Goal: Communication & Community: Answer question/provide support

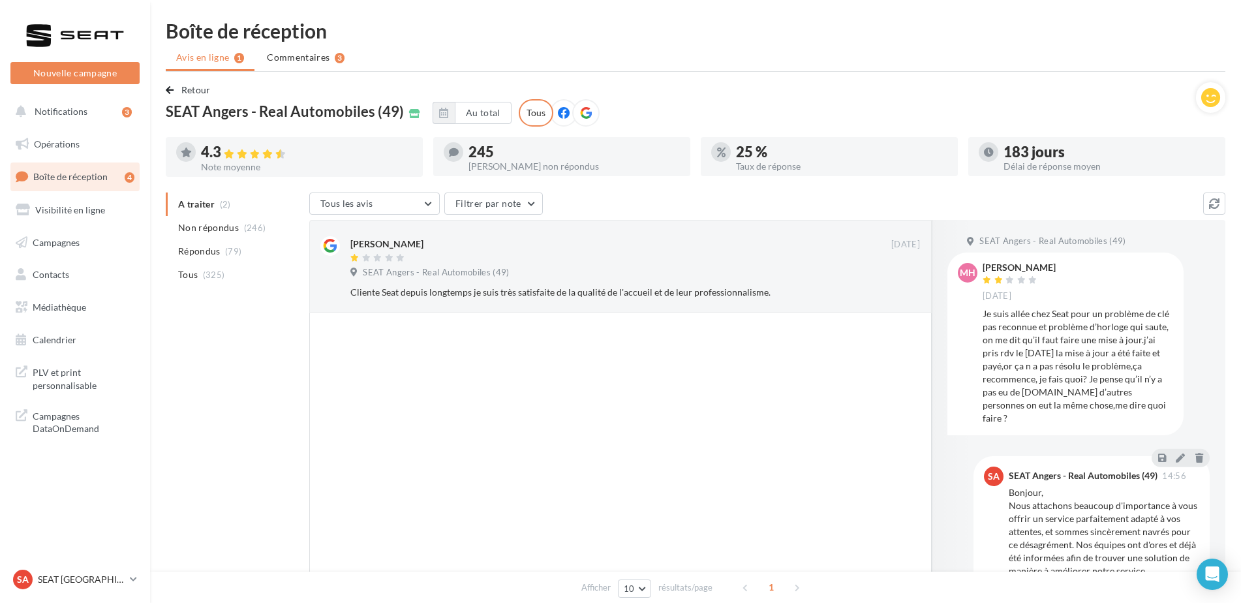
scroll to position [44, 0]
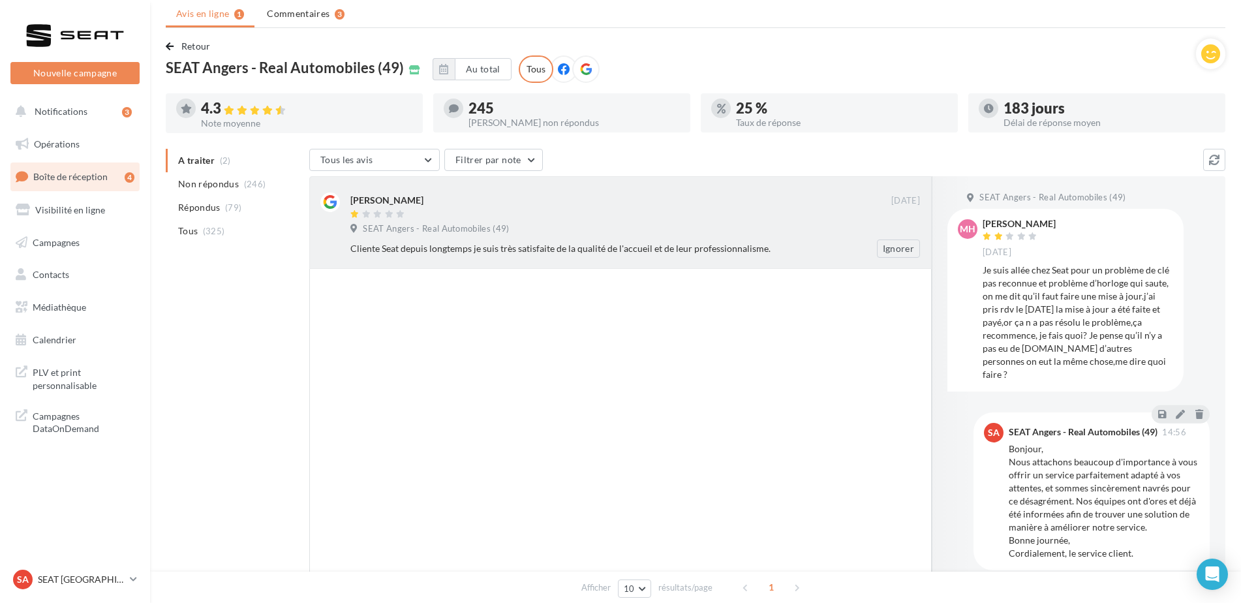
click at [424, 223] on span "SEAT Angers - Real Automobiles (49)" at bounding box center [436, 229] width 146 height 12
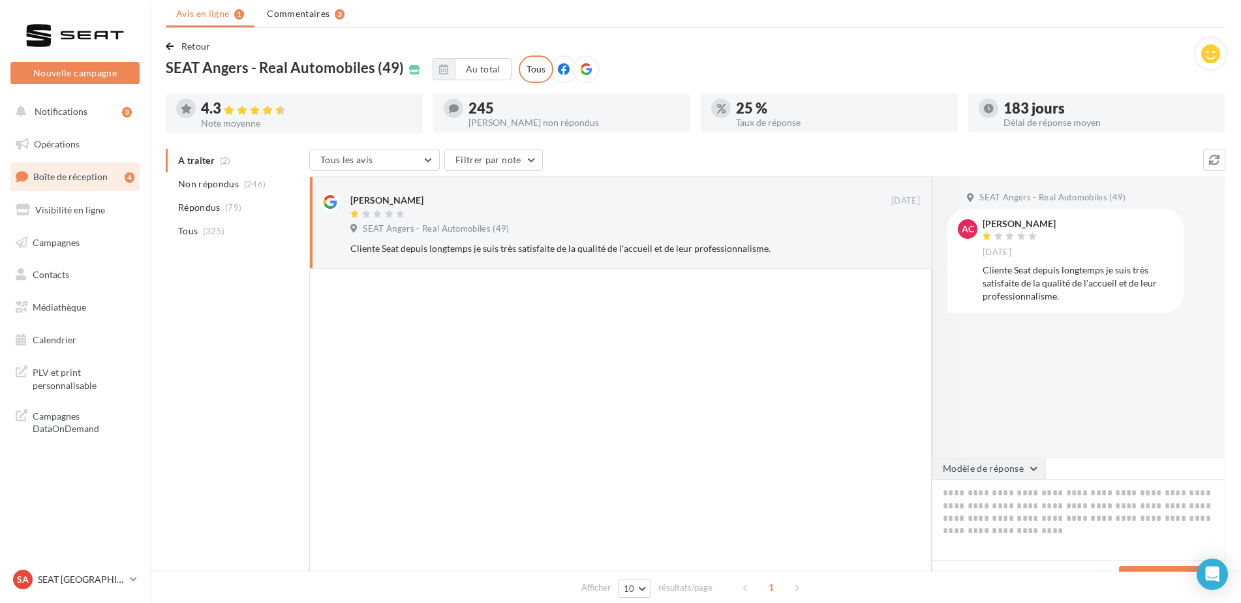
click at [1019, 466] on button "Modèle de réponse" at bounding box center [989, 468] width 114 height 22
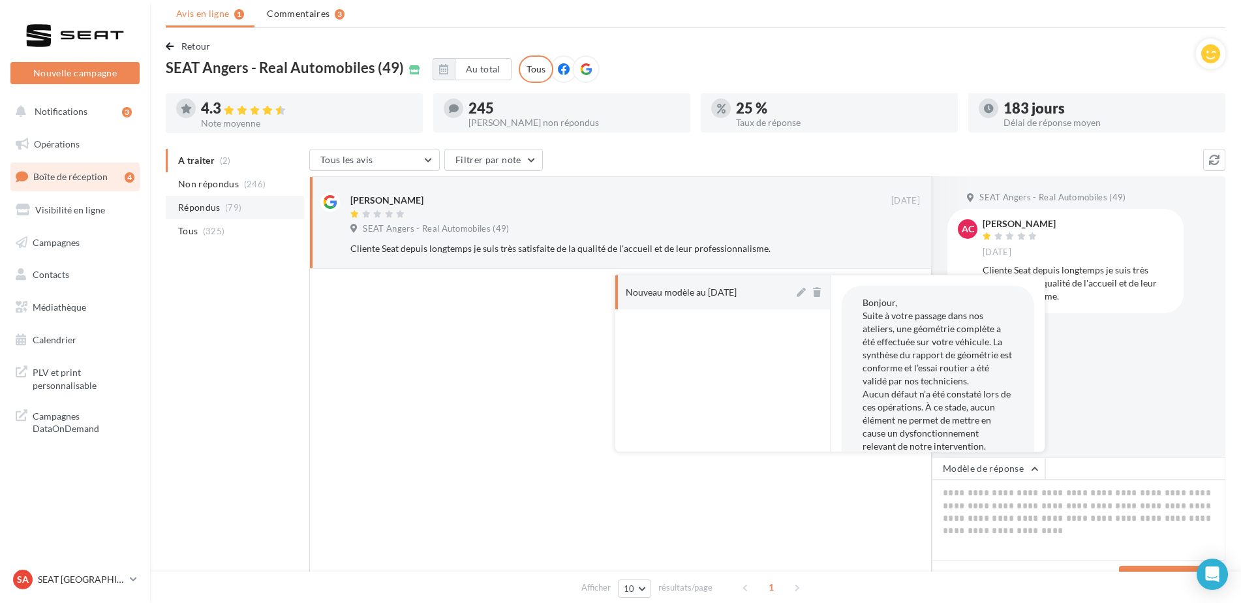
click at [223, 200] on li "Répondus (79)" at bounding box center [235, 207] width 138 height 23
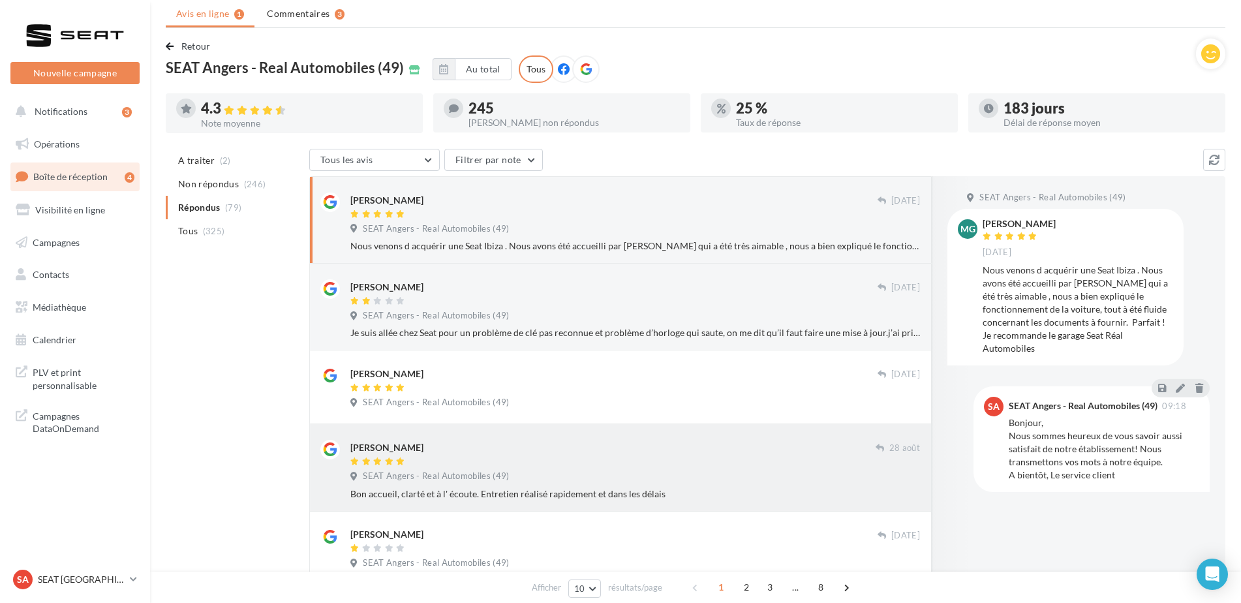
click at [424, 472] on span "SEAT Angers - Real Automobiles (49)" at bounding box center [436, 476] width 146 height 12
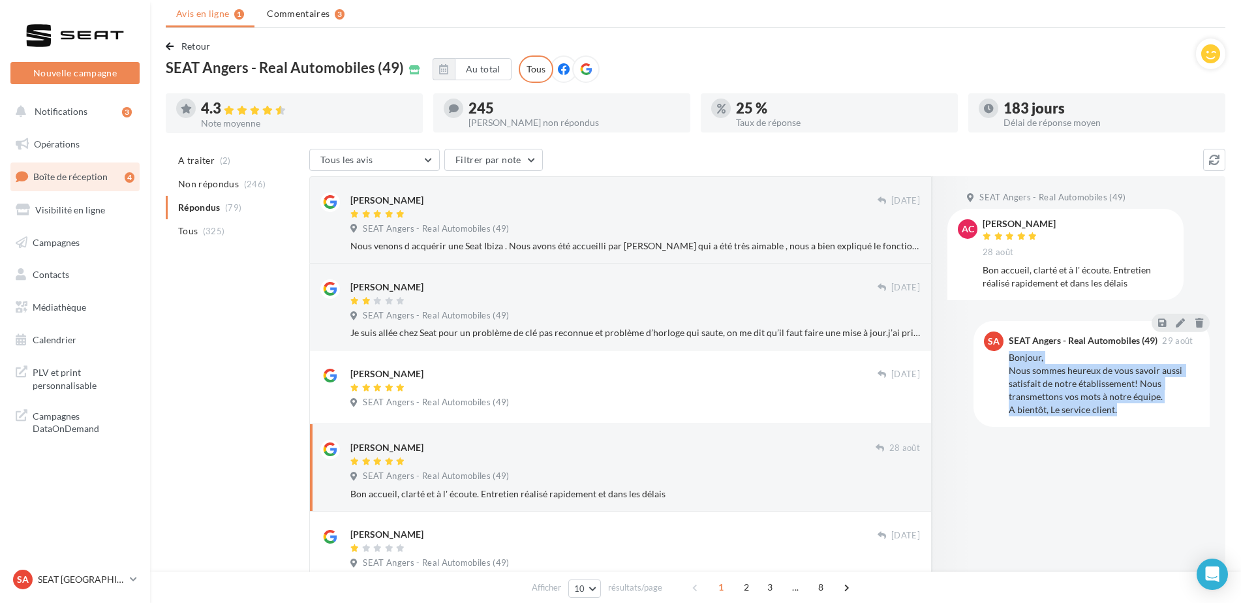
drag, startPoint x: 1121, startPoint y: 413, endPoint x: 1010, endPoint y: 358, distance: 123.7
click at [1010, 358] on div "Bonjour, Nous sommes heureux de vous savoir aussi satisfait de notre établissem…" at bounding box center [1104, 383] width 191 height 65
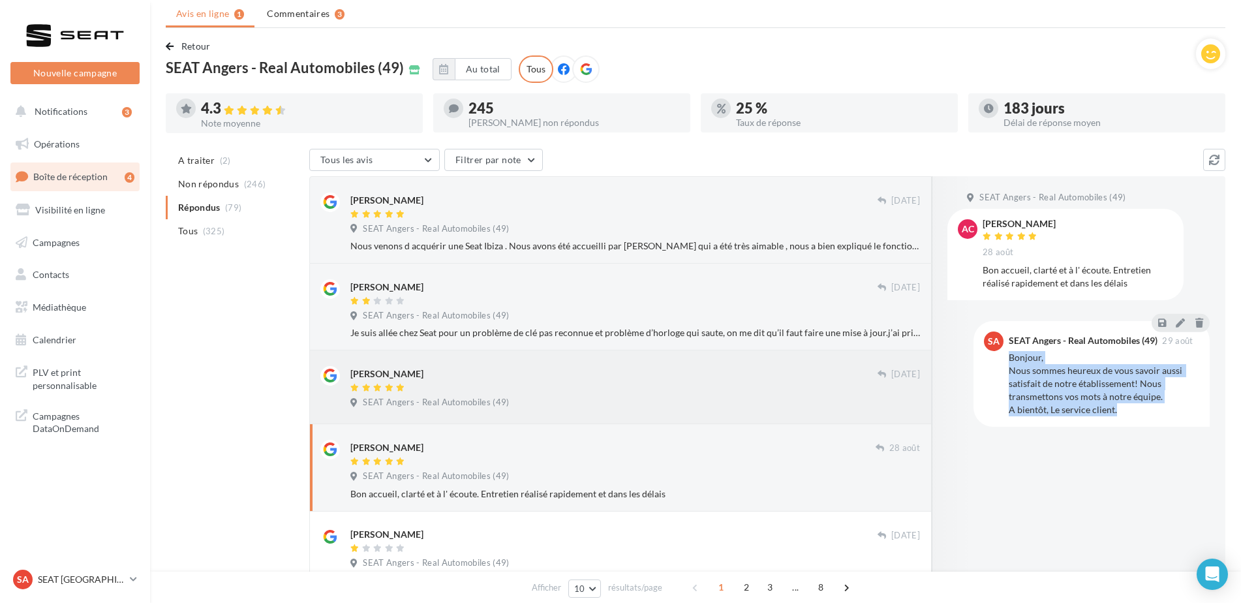
copy div "Bonjour, Nous sommes heureux de vous savoir aussi satisfait de notre établissem…"
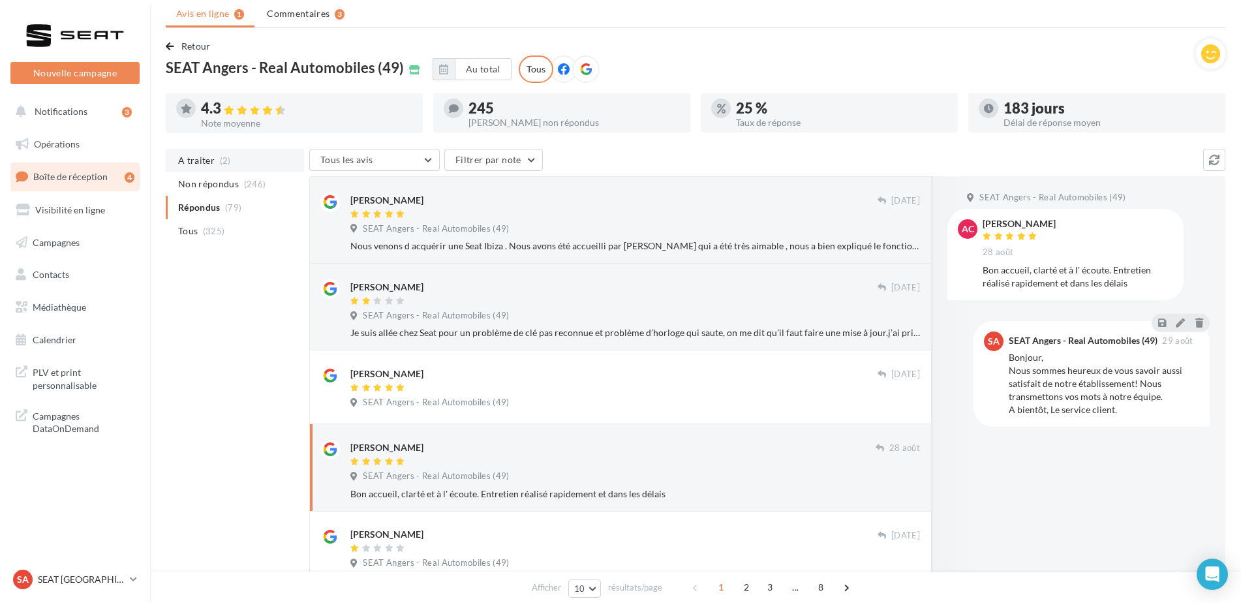
click at [235, 164] on li "A traiter (2)" at bounding box center [235, 160] width 138 height 23
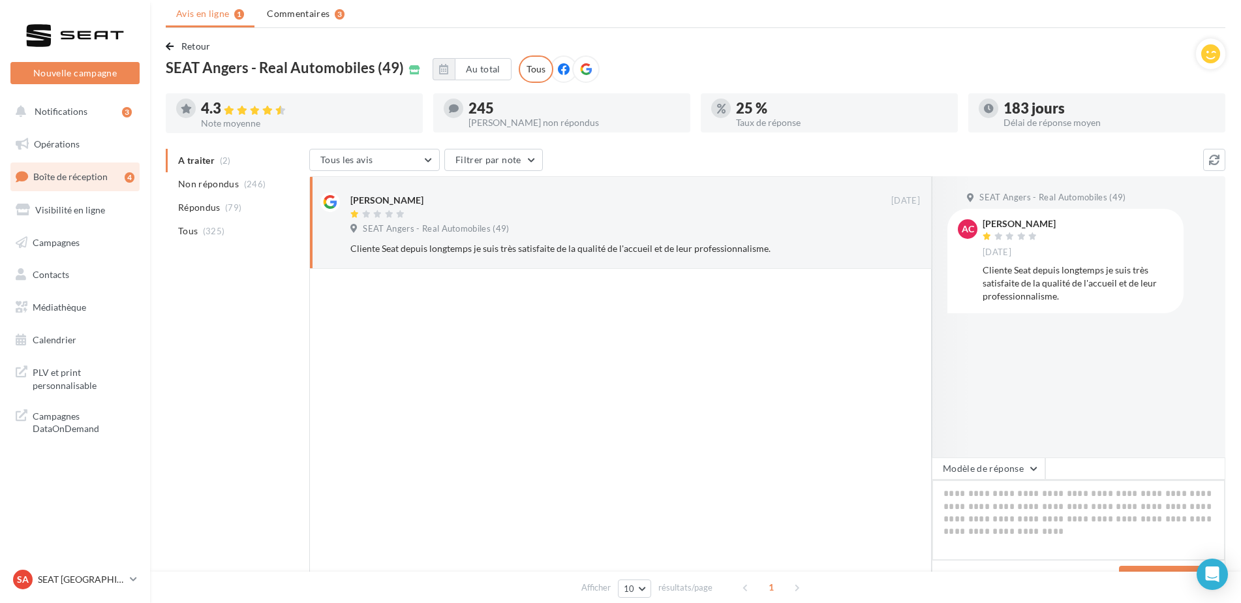
click at [972, 493] on textarea at bounding box center [1079, 520] width 294 height 81
paste textarea "**********"
type textarea "**********"
click at [1129, 567] on button "Poster ma réponse" at bounding box center [1169, 577] width 100 height 22
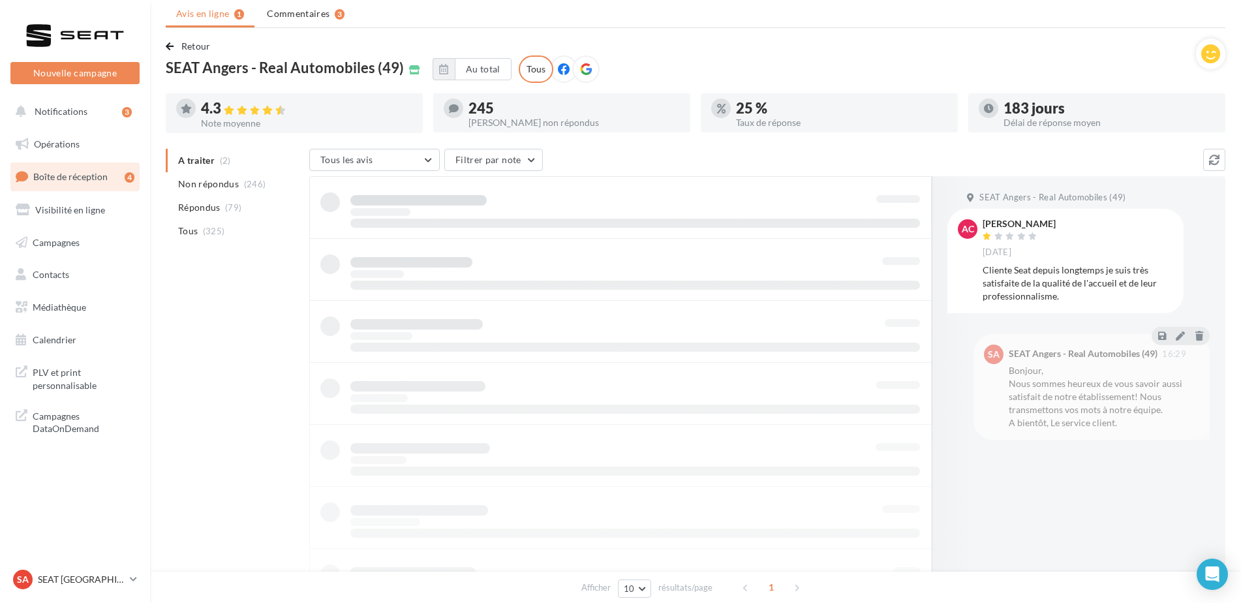
scroll to position [21, 0]
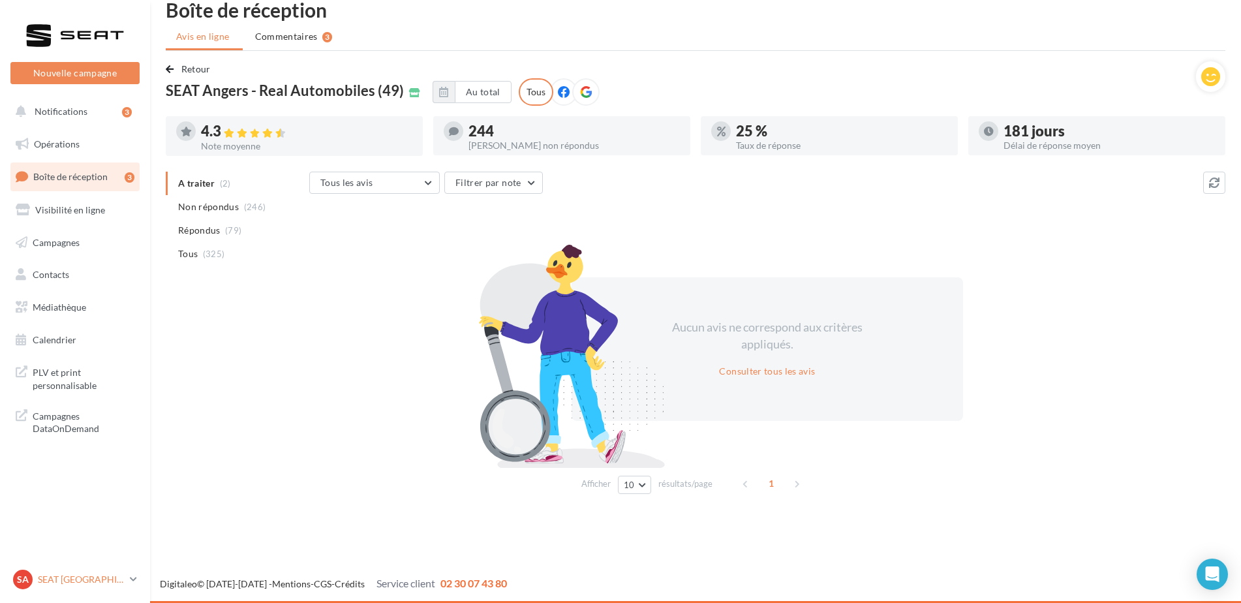
click at [54, 578] on p "SEAT [GEOGRAPHIC_DATA]" at bounding box center [81, 579] width 87 height 13
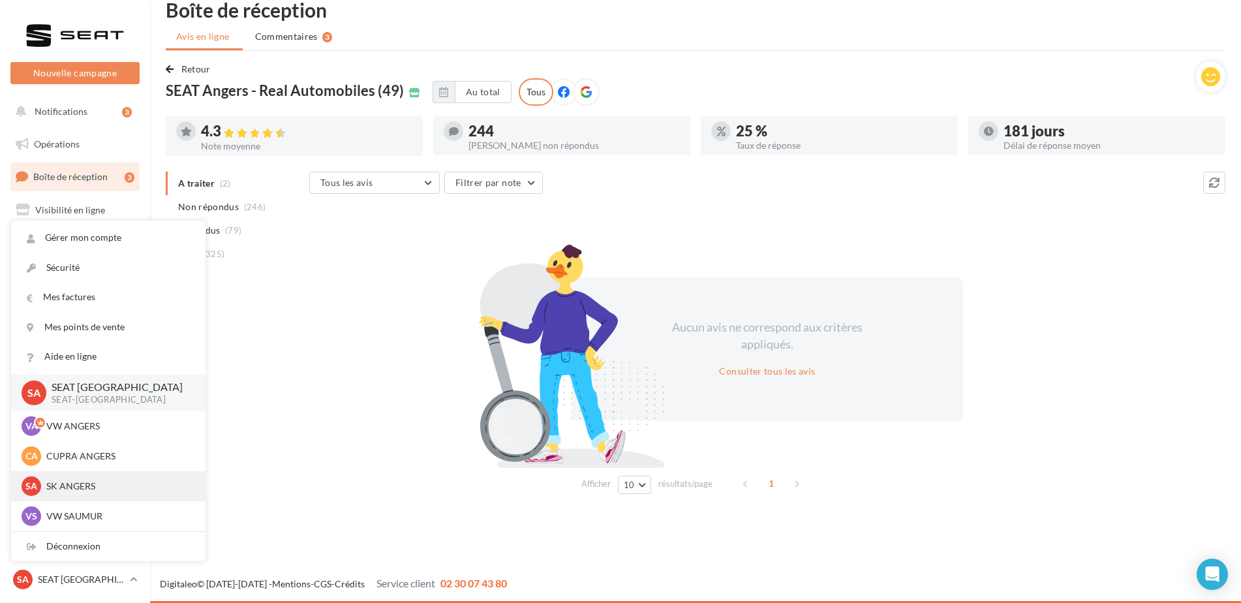
click at [74, 489] on p "SK ANGERS" at bounding box center [118, 486] width 144 height 13
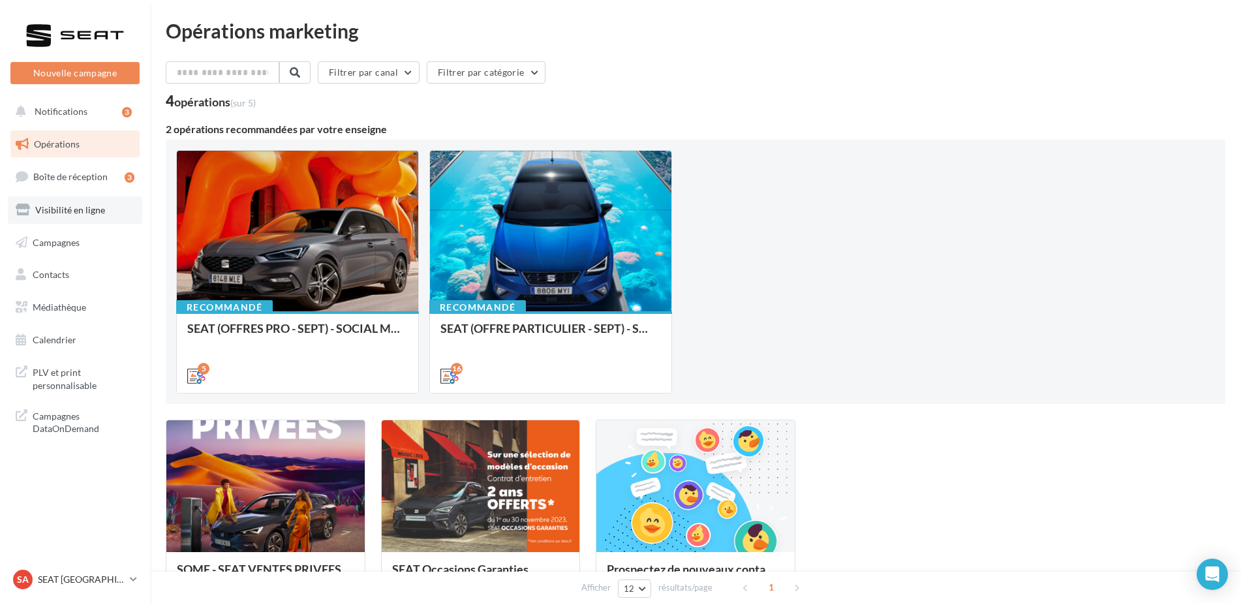
click at [49, 212] on span "Visibilité en ligne" at bounding box center [70, 209] width 70 height 11
click at [59, 585] on p "SEAT [GEOGRAPHIC_DATA]" at bounding box center [81, 579] width 87 height 13
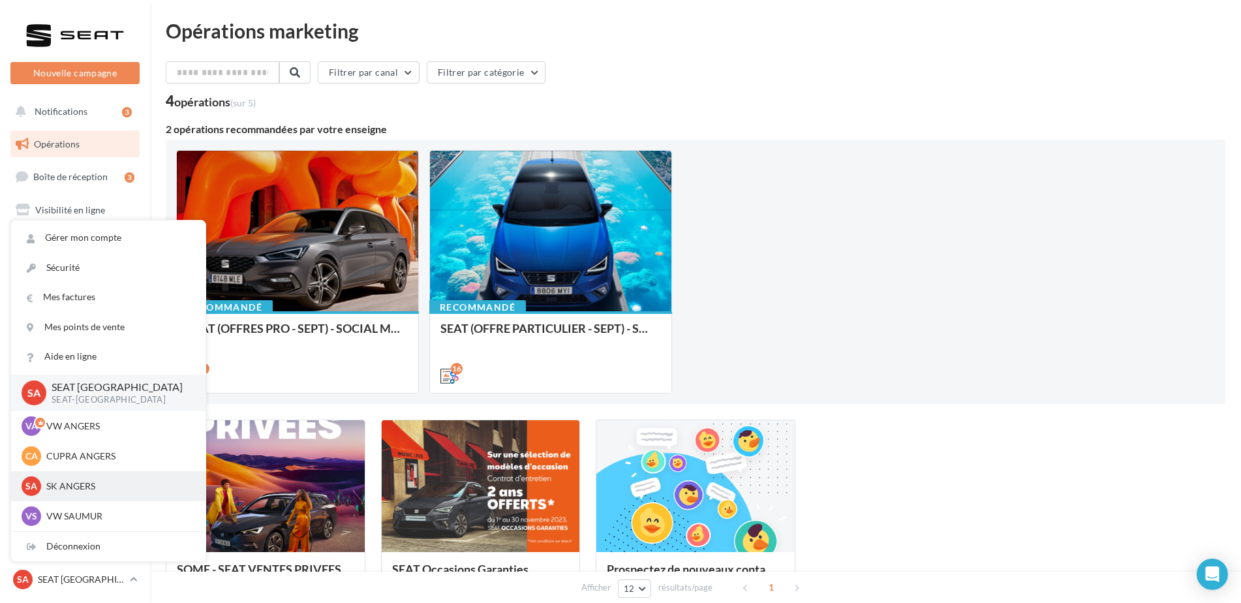
click at [70, 488] on p "SK ANGERS" at bounding box center [118, 486] width 144 height 13
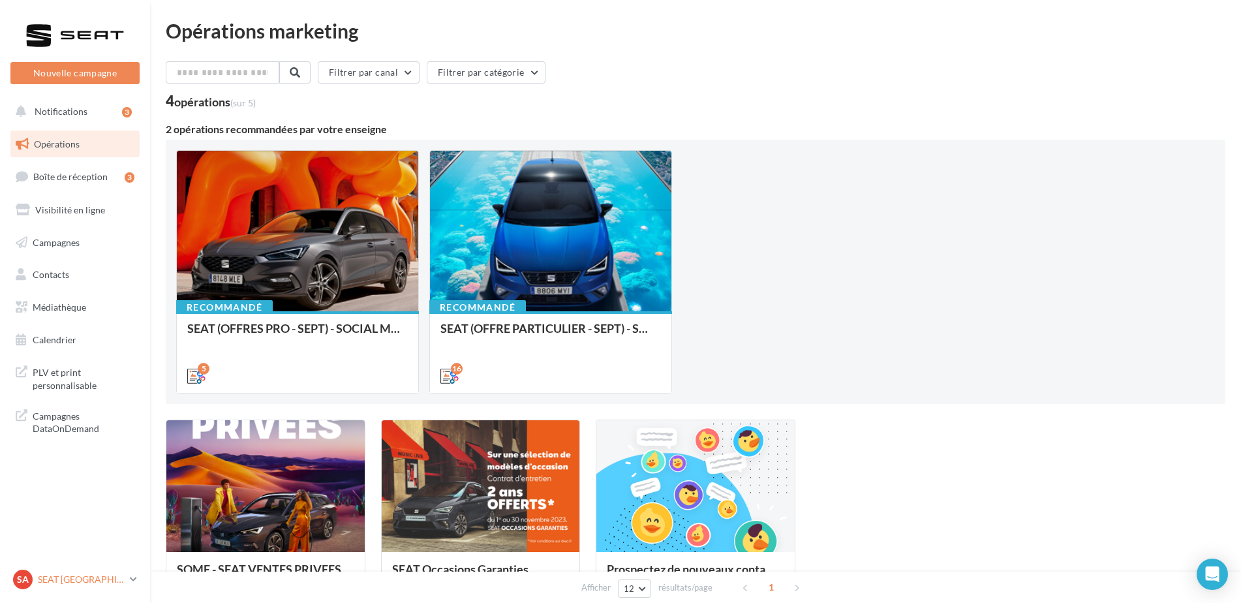
click at [121, 577] on p "SEAT [GEOGRAPHIC_DATA]" at bounding box center [81, 579] width 87 height 13
